Goal: Find contact information: Find contact information

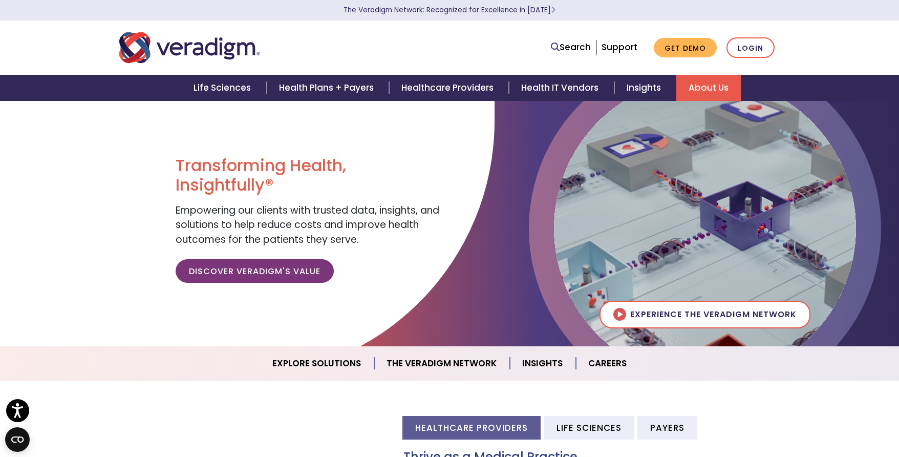
click at [708, 89] on link "About Us" at bounding box center [708, 88] width 65 height 26
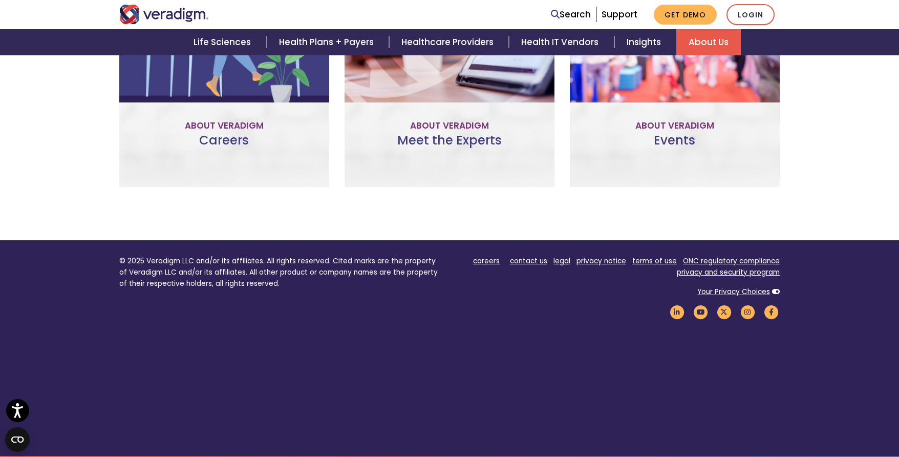
scroll to position [794, 0]
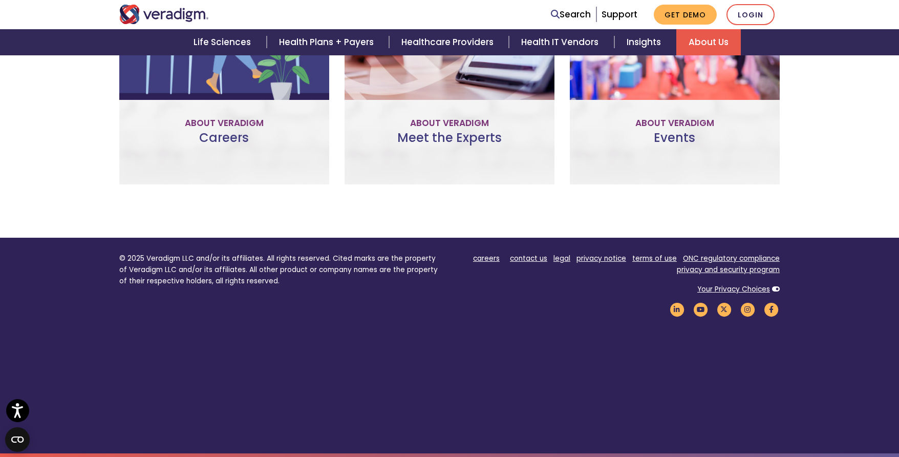
click at [524, 247] on footer "© 2025 Veradigm LLC and/or its affiliates. All rights reserved. Cited marks are…" at bounding box center [449, 345] width 899 height 215
click at [525, 260] on link "contact us" at bounding box center [528, 258] width 37 height 10
